Goal: Communication & Community: Answer question/provide support

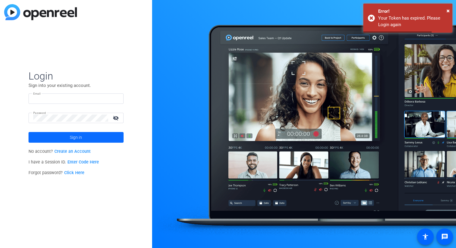
type input "[PERSON_NAME][EMAIL_ADDRESS][DOMAIN_NAME]"
click at [71, 140] on span "Sign in" at bounding box center [76, 137] width 12 height 15
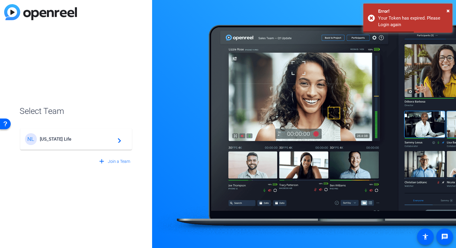
click at [71, 140] on span "[US_STATE] Life" at bounding box center [77, 139] width 74 height 5
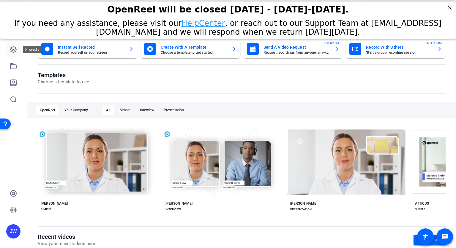
click at [15, 52] on icon at bounding box center [13, 49] width 7 height 7
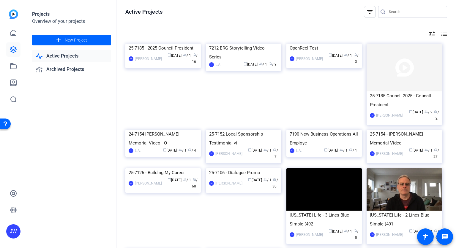
click at [74, 57] on link "Active Projects" at bounding box center [71, 56] width 79 height 12
click at [172, 53] on div "25-7185 - 2025 Council President" at bounding box center [163, 48] width 69 height 9
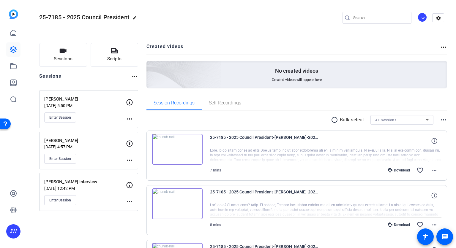
click at [135, 76] on mat-icon "more_horiz" at bounding box center [134, 76] width 7 height 7
click at [135, 76] on div at bounding box center [228, 124] width 456 height 248
click at [443, 19] on mat-icon "settings" at bounding box center [439, 18] width 12 height 9
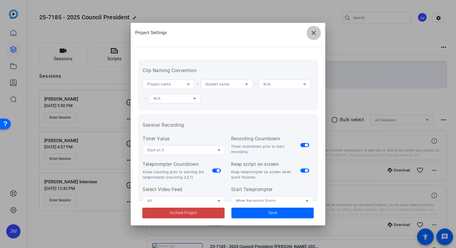
click at [311, 36] on mat-icon "close" at bounding box center [313, 32] width 7 height 7
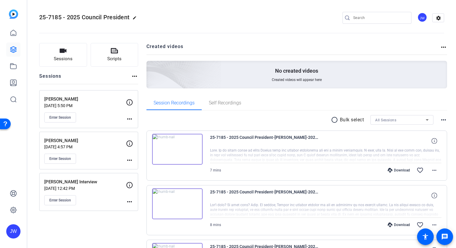
click at [129, 119] on mat-icon "more_horiz" at bounding box center [129, 119] width 7 height 7
click at [143, 90] on div at bounding box center [228, 124] width 456 height 248
click at [71, 56] on span "Sessions" at bounding box center [63, 59] width 19 height 7
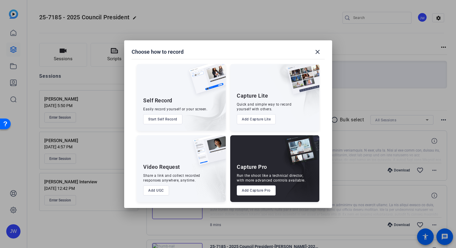
click at [252, 190] on button "Add Capture Pro" at bounding box center [256, 191] width 39 height 10
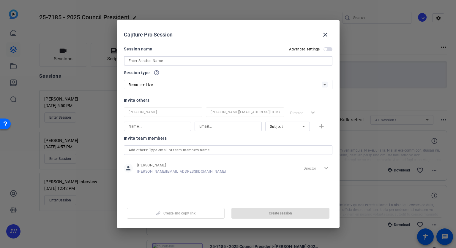
click at [172, 61] on input at bounding box center [228, 60] width 199 height 7
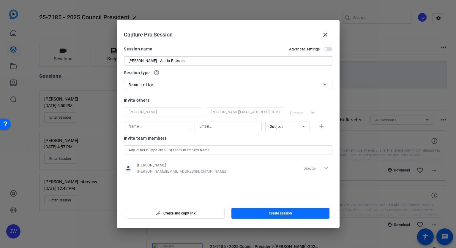
type input "[PERSON_NAME] - Audio Pickups"
click at [249, 215] on span "button" at bounding box center [281, 214] width 98 height 14
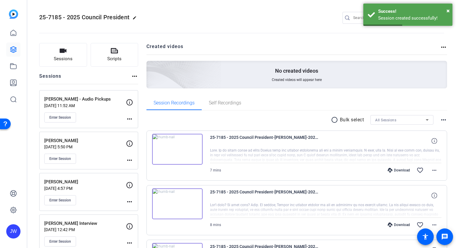
click at [130, 118] on mat-icon "more_horiz" at bounding box center [129, 119] width 7 height 7
click at [132, 129] on span "Edit Session" at bounding box center [144, 127] width 27 height 7
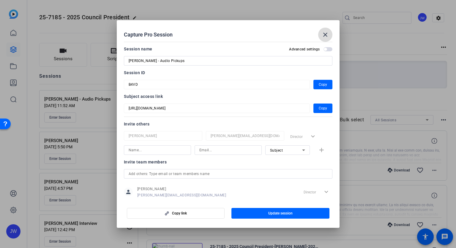
click at [329, 34] on span at bounding box center [325, 35] width 14 height 14
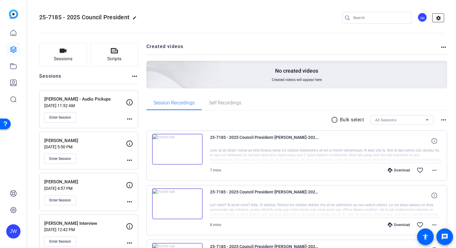
click at [438, 19] on mat-icon "settings" at bounding box center [439, 18] width 12 height 9
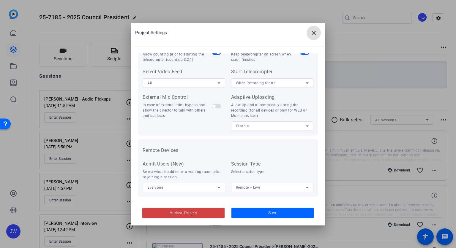
scroll to position [118, 0]
click at [315, 32] on mat-icon "close" at bounding box center [313, 32] width 7 height 7
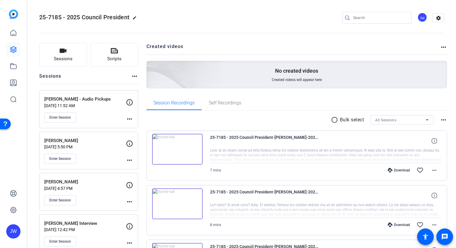
click at [130, 118] on mat-icon "more_horiz" at bounding box center [129, 119] width 7 height 7
click at [130, 118] on div at bounding box center [228, 124] width 456 height 248
click at [129, 120] on mat-icon "more_horiz" at bounding box center [129, 119] width 7 height 7
click at [134, 128] on span "Edit Session" at bounding box center [144, 127] width 27 height 7
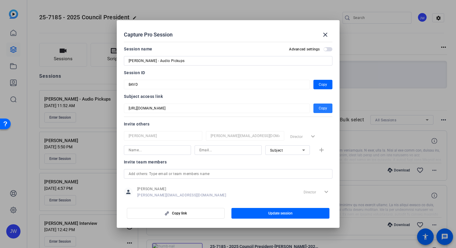
click at [322, 110] on span "Copy" at bounding box center [323, 108] width 8 height 7
click at [322, 83] on span "Copy" at bounding box center [323, 84] width 8 height 7
click at [324, 35] on mat-icon "close" at bounding box center [325, 34] width 7 height 7
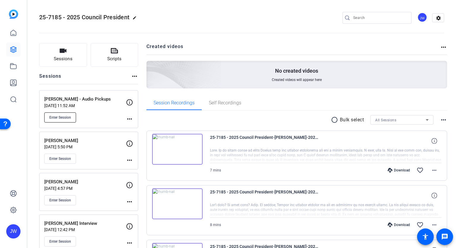
click at [71, 116] on span "Enter Session" at bounding box center [60, 117] width 22 height 5
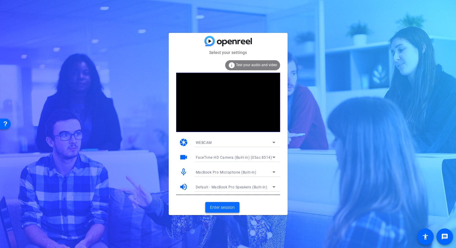
click at [224, 207] on span "Enter session" at bounding box center [222, 208] width 25 height 6
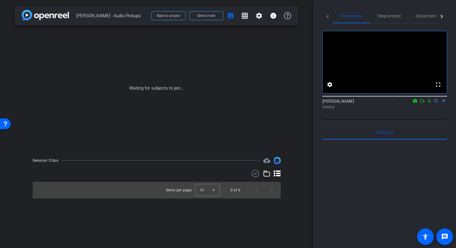
click at [436, 103] on mat-icon "flip" at bounding box center [436, 100] width 7 height 5
click at [429, 103] on icon at bounding box center [429, 101] width 5 height 4
click at [419, 104] on mat-icon at bounding box center [422, 100] width 7 height 5
click at [427, 103] on icon at bounding box center [429, 101] width 5 height 4
click at [424, 103] on icon at bounding box center [422, 101] width 5 height 4
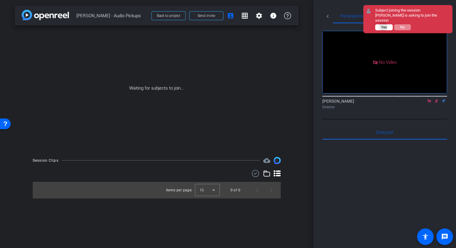
click at [384, 25] on span "Yes" at bounding box center [384, 27] width 6 height 4
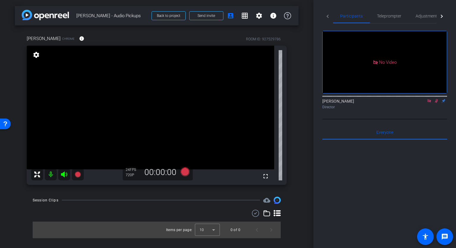
click at [434, 103] on icon at bounding box center [436, 101] width 5 height 4
click at [431, 103] on icon at bounding box center [429, 100] width 3 height 3
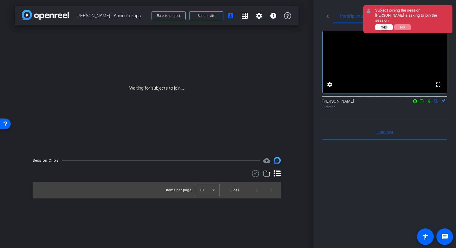
click at [385, 28] on span "Yes" at bounding box center [384, 27] width 6 height 4
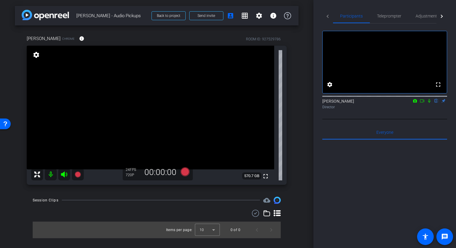
click at [429, 103] on icon at bounding box center [429, 101] width 5 height 4
click at [429, 103] on icon at bounding box center [429, 101] width 3 height 4
click at [429, 103] on icon at bounding box center [429, 101] width 2 height 4
click at [429, 103] on icon at bounding box center [429, 101] width 3 height 4
click at [429, 103] on icon at bounding box center [429, 101] width 2 height 4
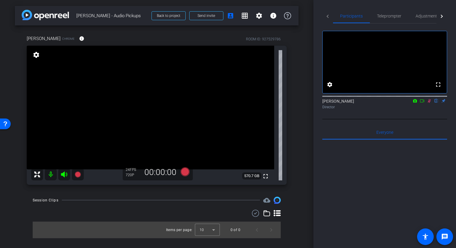
click at [429, 103] on icon at bounding box center [429, 101] width 3 height 4
click at [429, 103] on icon at bounding box center [429, 101] width 2 height 4
click at [429, 103] on icon at bounding box center [429, 101] width 3 height 4
click at [429, 103] on icon at bounding box center [429, 101] width 2 height 4
click at [429, 103] on icon at bounding box center [429, 101] width 3 height 4
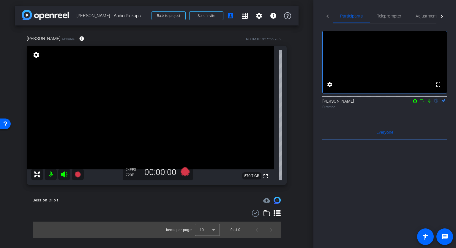
click at [430, 103] on icon at bounding box center [429, 101] width 5 height 4
click at [430, 103] on icon at bounding box center [429, 101] width 3 height 4
click at [430, 103] on icon at bounding box center [429, 101] width 5 height 4
click at [430, 103] on icon at bounding box center [429, 101] width 3 height 4
click at [430, 18] on span "Adjustments" at bounding box center [427, 16] width 23 height 4
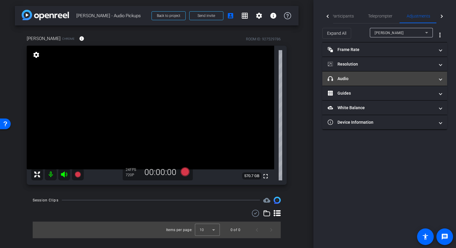
click at [363, 78] on mat-panel-title "headphone icon Audio" at bounding box center [381, 79] width 107 height 6
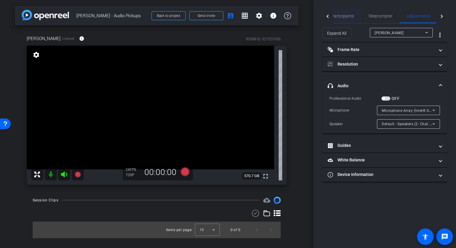
click at [346, 16] on span "Participants" at bounding box center [342, 16] width 23 height 4
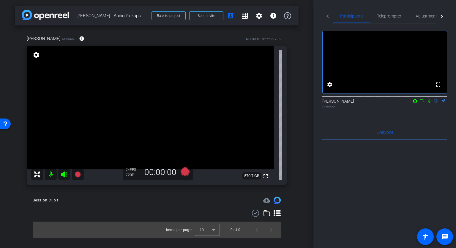
click at [430, 103] on icon at bounding box center [429, 101] width 2 height 4
click at [430, 103] on icon at bounding box center [429, 101] width 3 height 4
click at [429, 103] on icon at bounding box center [429, 101] width 5 height 4
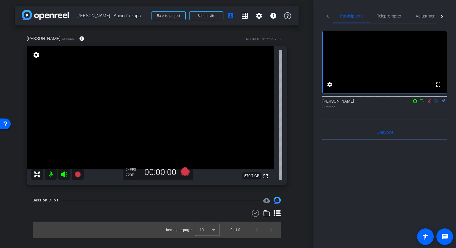
click at [429, 103] on icon at bounding box center [429, 101] width 5 height 4
click at [309, 9] on div "arrow_back Braden Draggoo - Audio Pickups Back to project Send invite account_b…" at bounding box center [157, 124] width 314 height 248
click at [317, 129] on div "Participants Teleprompter Adjustments Live fullscreen settings Jon Williams fli…" at bounding box center [385, 124] width 143 height 248
